Goal: Task Accomplishment & Management: Use online tool/utility

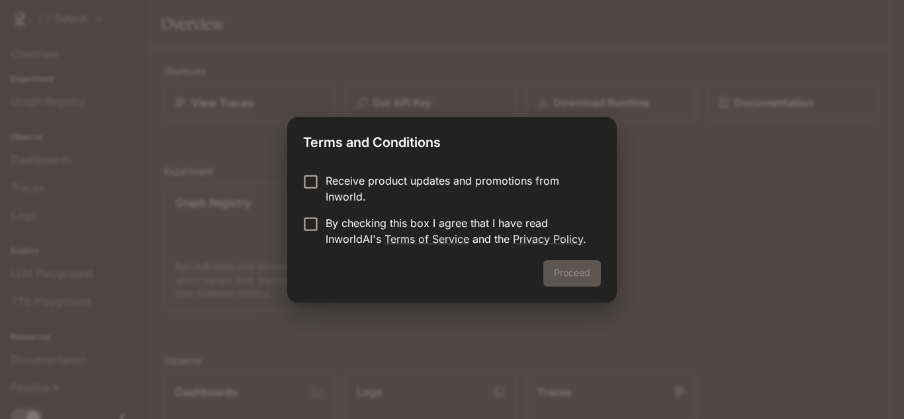
click at [337, 184] on p "Receive product updates and promotions from Inworld." at bounding box center [458, 189] width 265 height 32
click at [340, 224] on p "By checking this box I agree that I have read InworldAI's Terms of Service and …" at bounding box center [458, 231] width 265 height 32
click at [584, 262] on button "Proceed" at bounding box center [572, 273] width 58 height 26
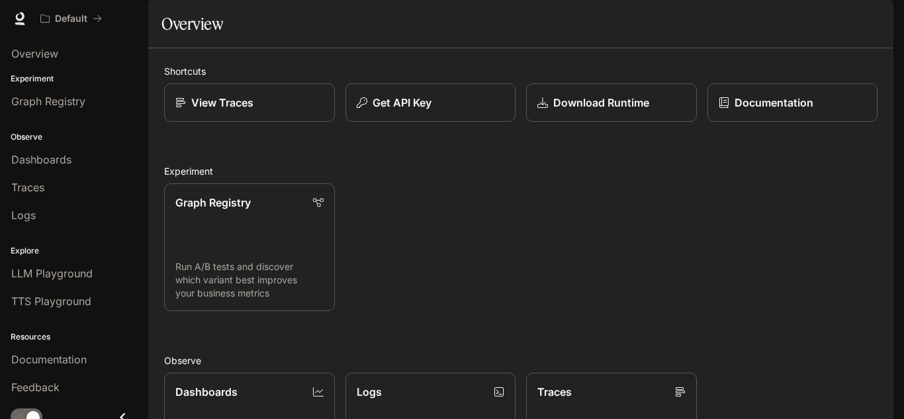
scroll to position [253, 0]
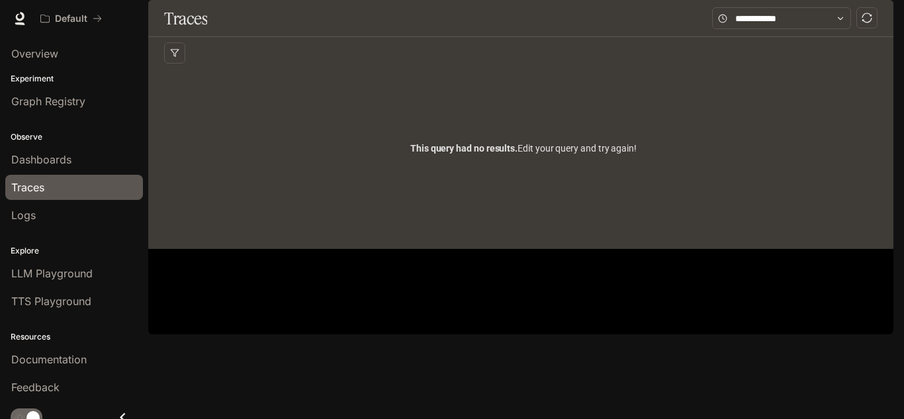
click at [345, 198] on div "This query had no results. Edit your query and try again!" at bounding box center [523, 148] width 719 height 159
click at [708, 180] on div "This query had no results. Edit your query and try again!" at bounding box center [523, 148] width 719 height 159
click at [174, 57] on polygon "button" at bounding box center [175, 53] width 8 height 7
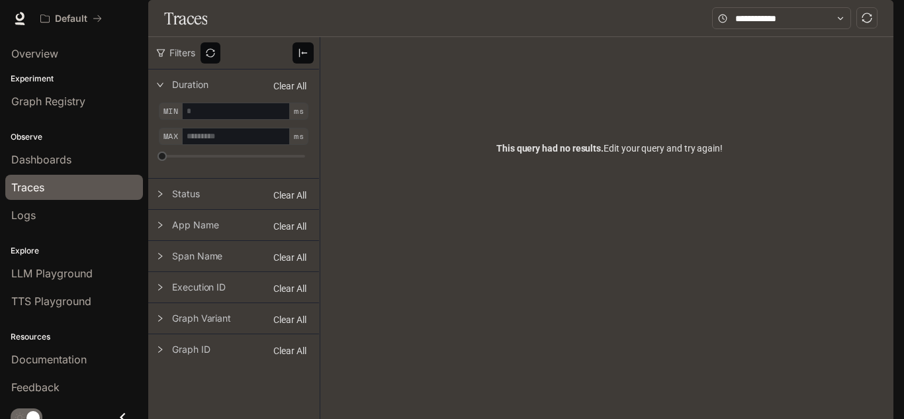
click at [468, 228] on div "This query had no results. Edit your query and try again!" at bounding box center [609, 148] width 547 height 159
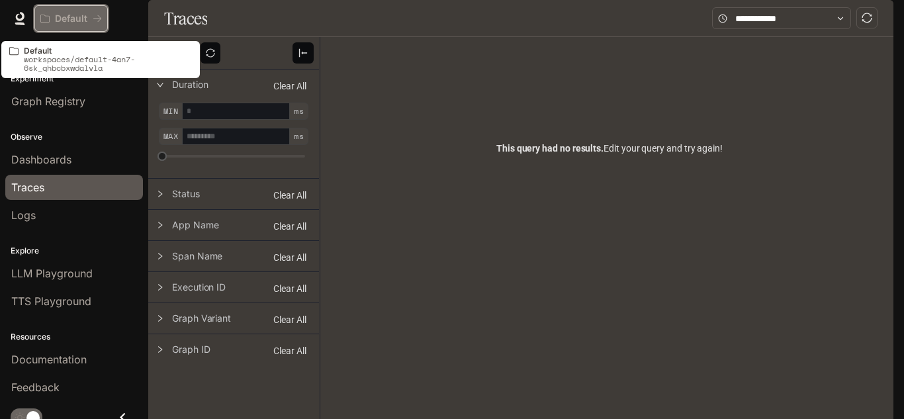
click at [45, 21] on icon "All workspaces" at bounding box center [44, 18] width 9 height 9
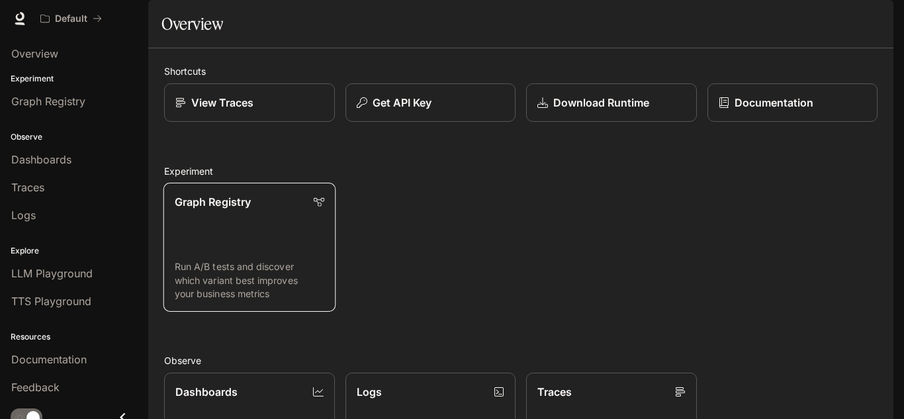
scroll to position [113, 0]
click at [274, 183] on link "Graph Registry Run A/B tests and discover which variant best improves your busi…" at bounding box center [249, 247] width 172 height 129
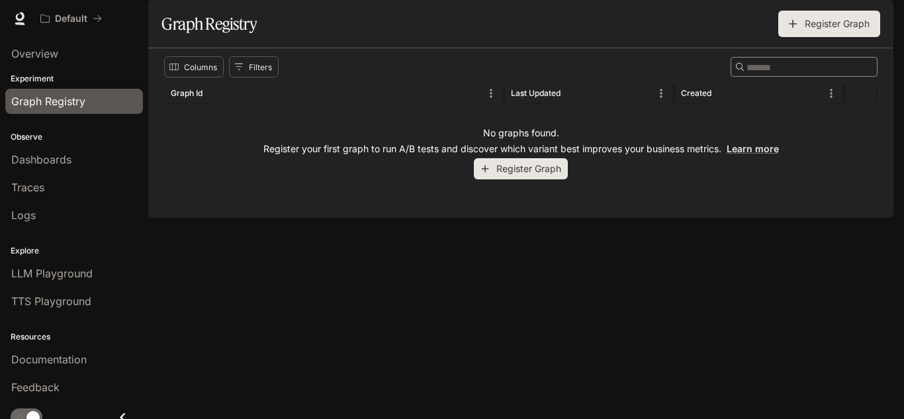
click at [520, 180] on button "Register Graph" at bounding box center [521, 169] width 94 height 22
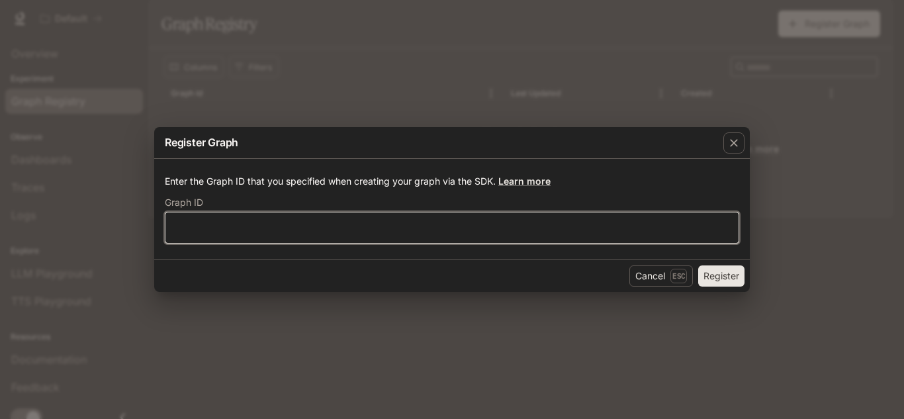
click at [377, 228] on input "text" at bounding box center [451, 227] width 573 height 13
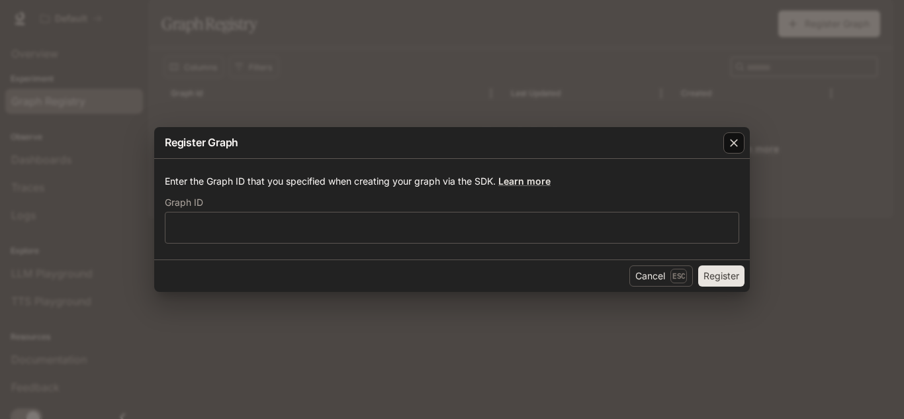
click at [724, 147] on div "button" at bounding box center [733, 142] width 21 height 21
